Goal: Transaction & Acquisition: Purchase product/service

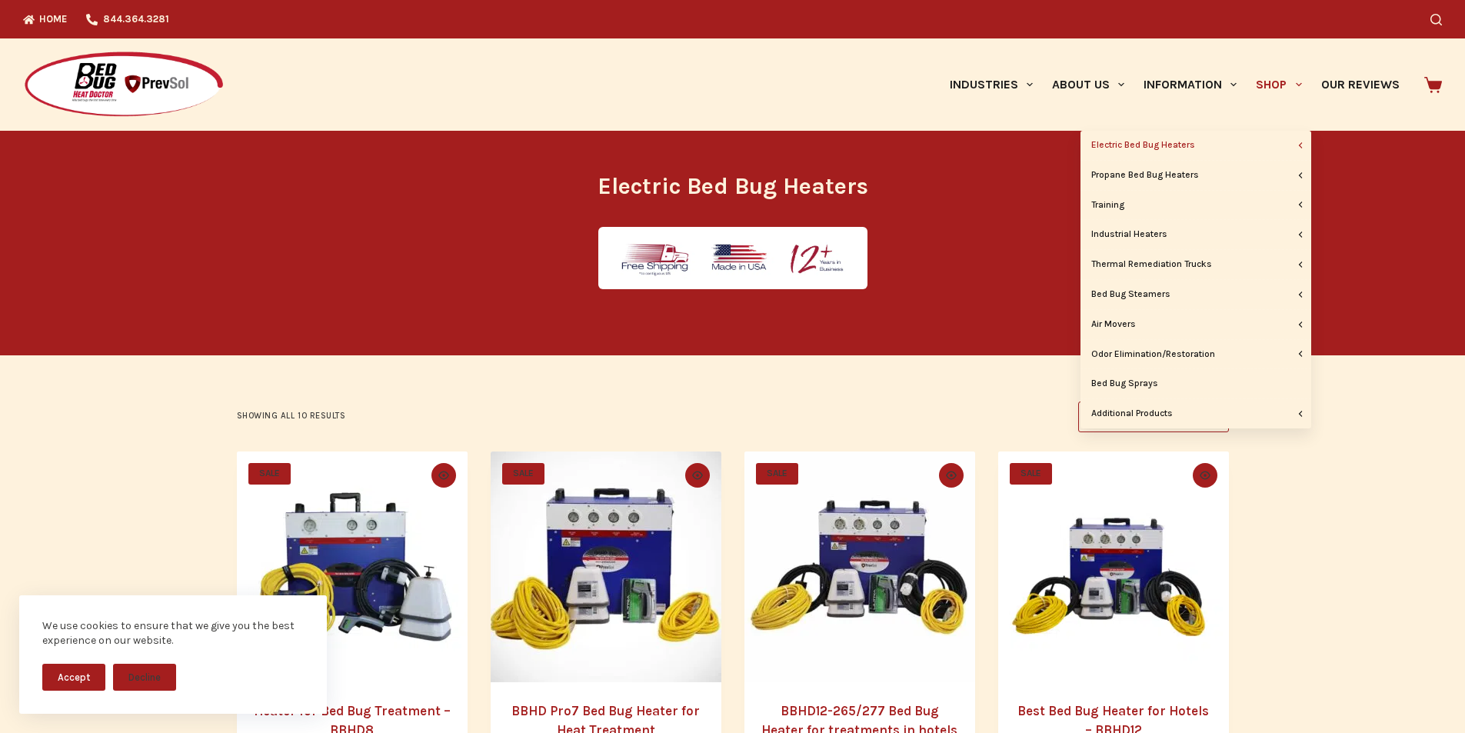
click at [1246, 78] on link "Shop" at bounding box center [1278, 84] width 65 height 92
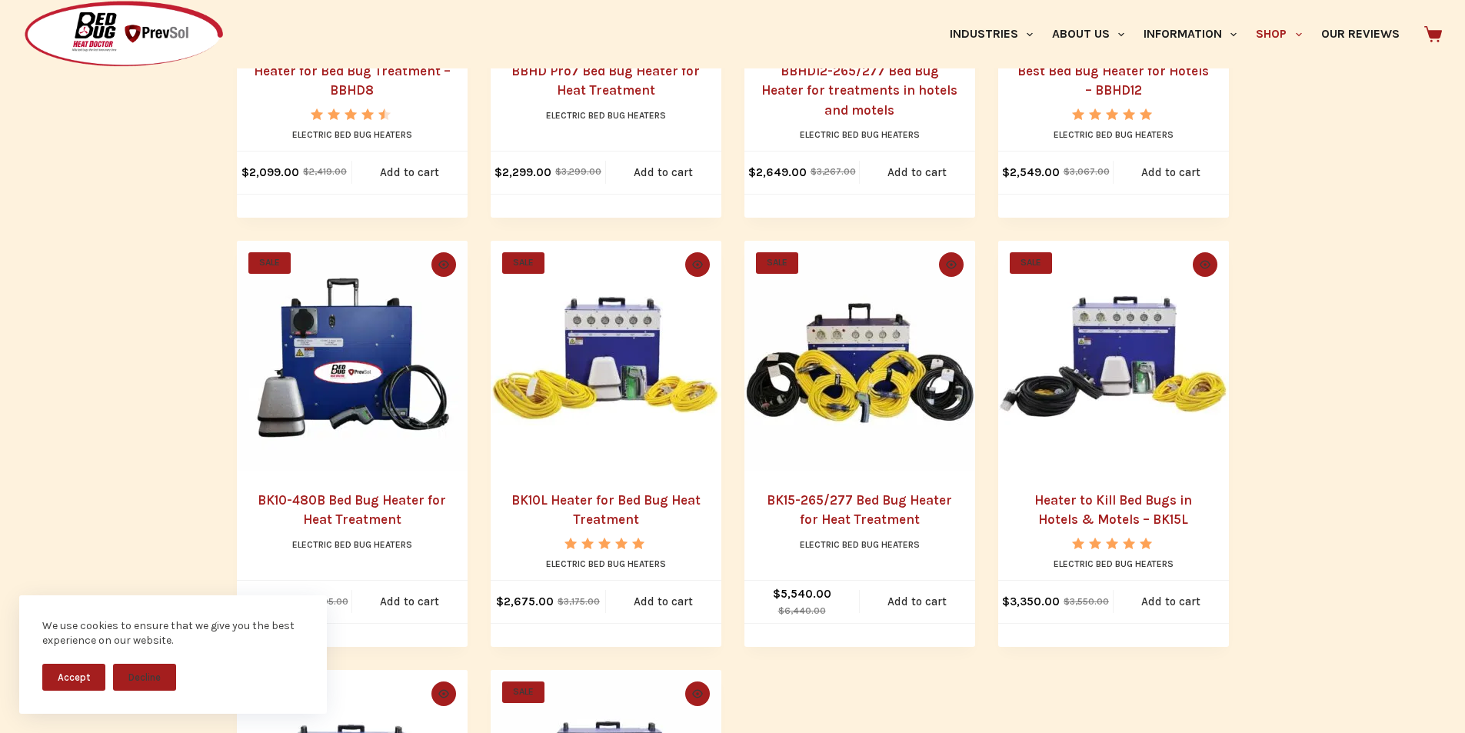
scroll to position [641, 0]
click at [579, 471] on img "BK10L Heater for Bed Bug Heat Treatment" at bounding box center [606, 355] width 231 height 231
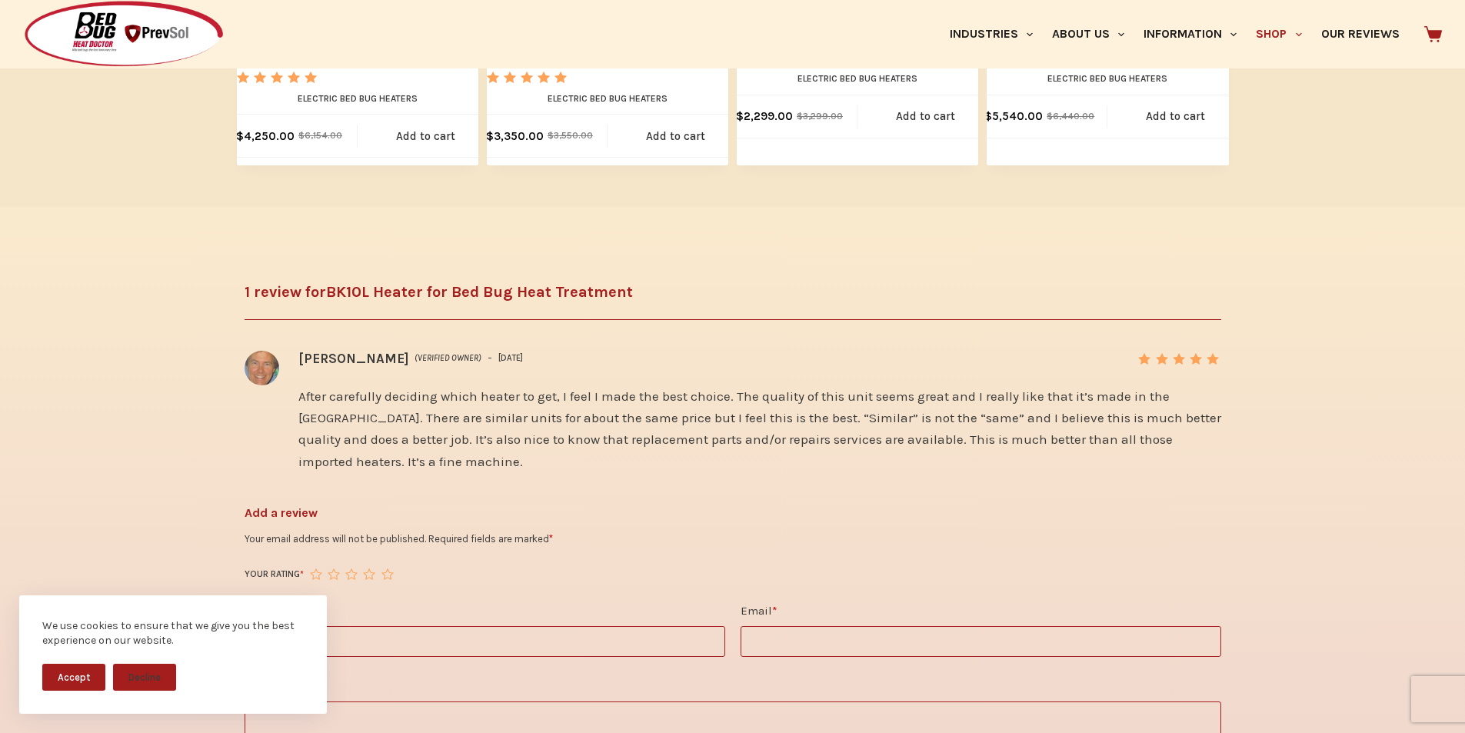
scroll to position [2115, 0]
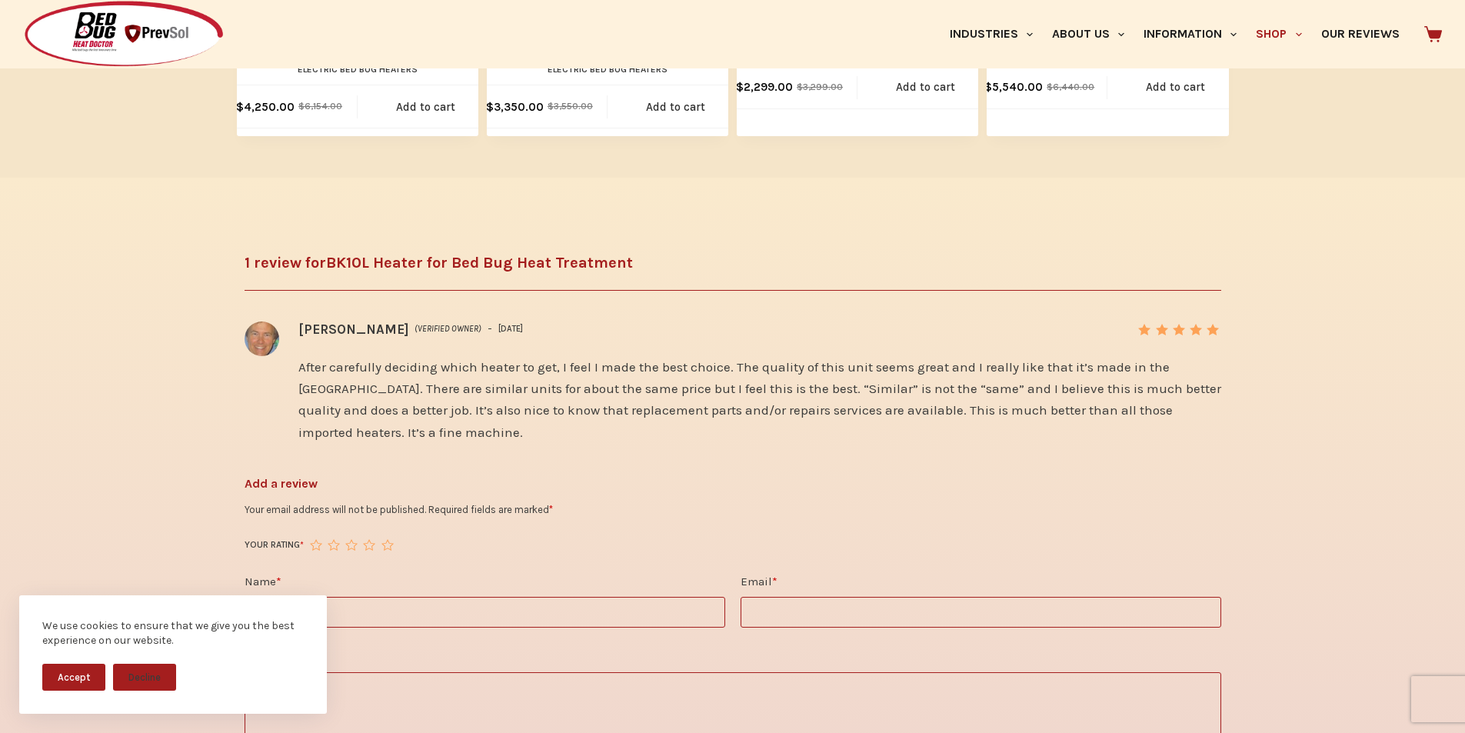
click at [292, 597] on input "Name *" at bounding box center [485, 612] width 481 height 31
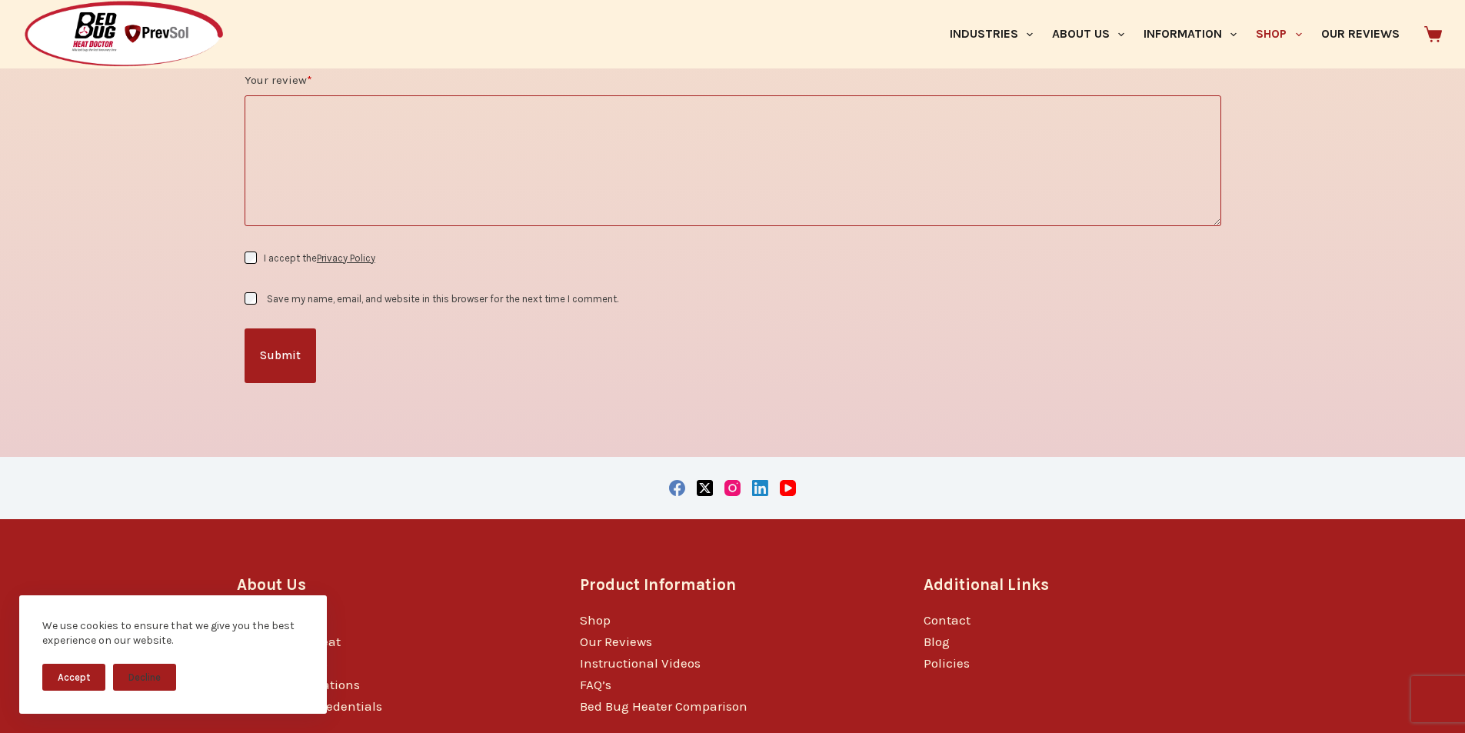
scroll to position [2718, 0]
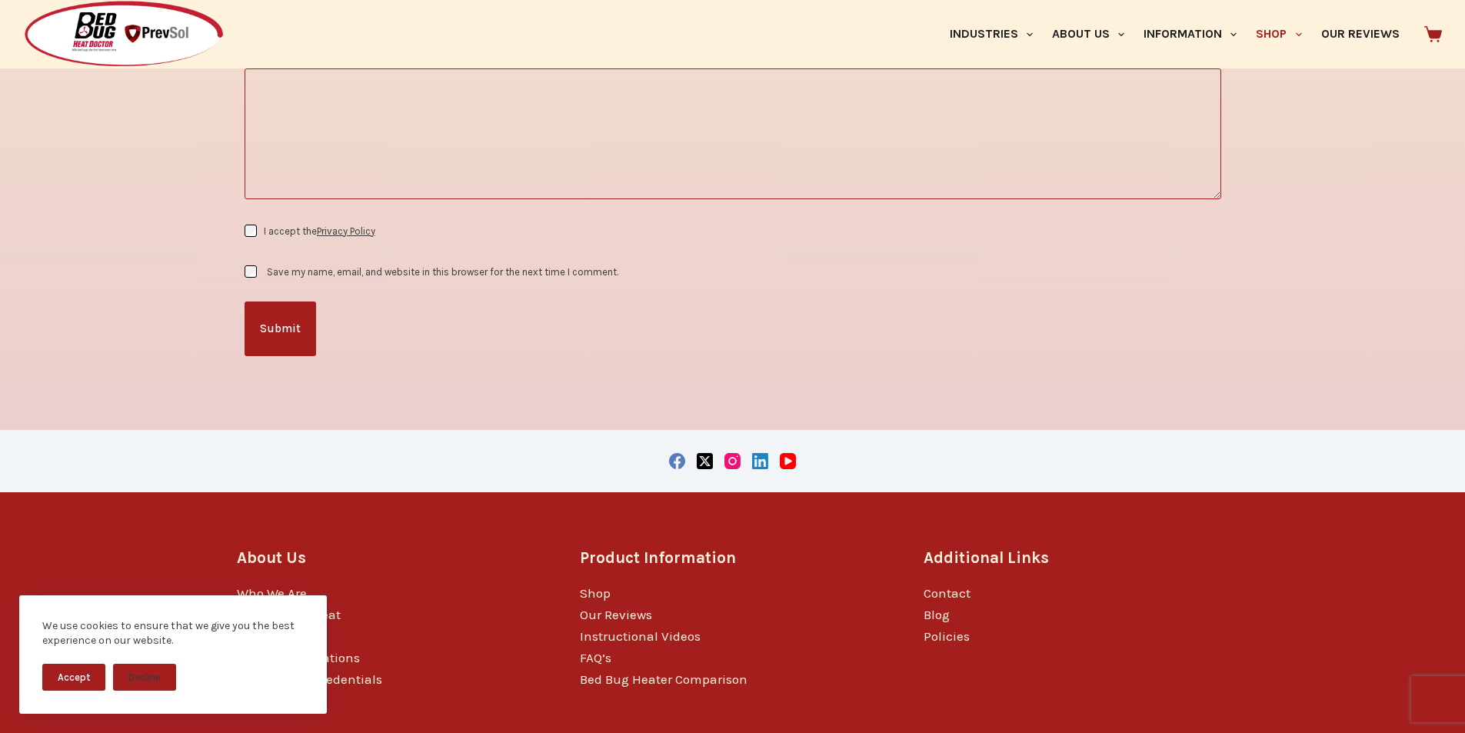
type input "******"
click at [337, 266] on label "Save my name, email, and website in this browser for the next time I comment." at bounding box center [442, 272] width 351 height 12
